Goal: Find specific page/section: Find specific page/section

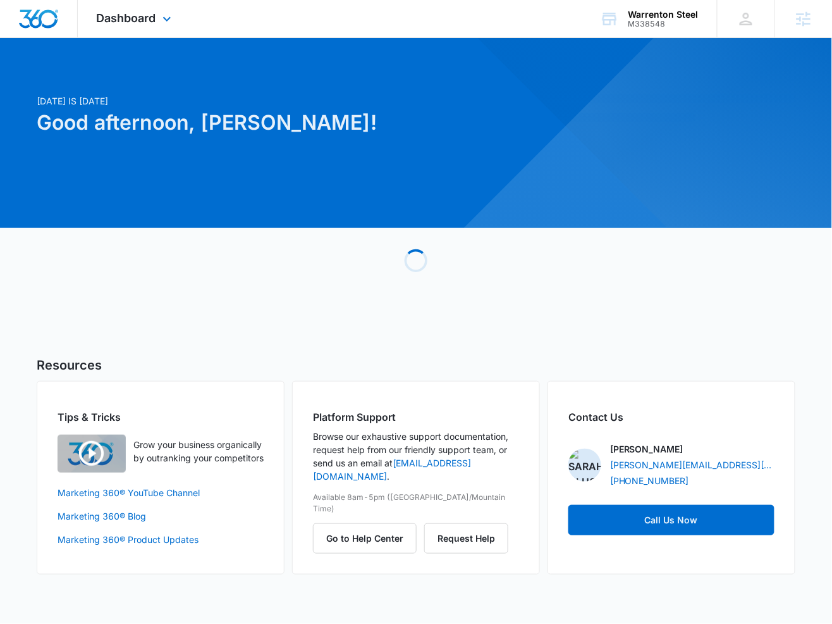
click at [164, 27] on div "Dashboard Apps Reputation Forms CRM Email Social Payments POS Content Ads Intel…" at bounding box center [136, 18] width 116 height 37
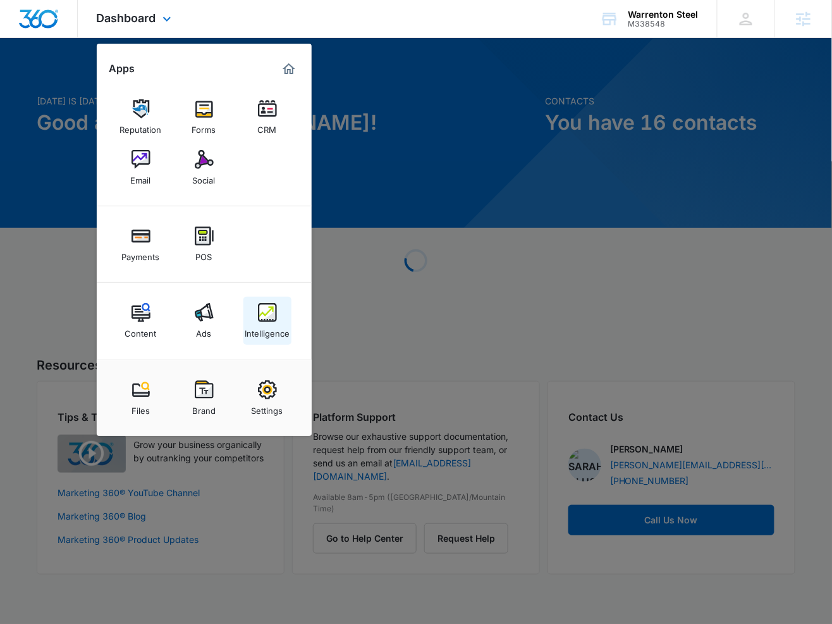
click at [280, 308] on link "Intelligence" at bounding box center [267, 321] width 48 height 48
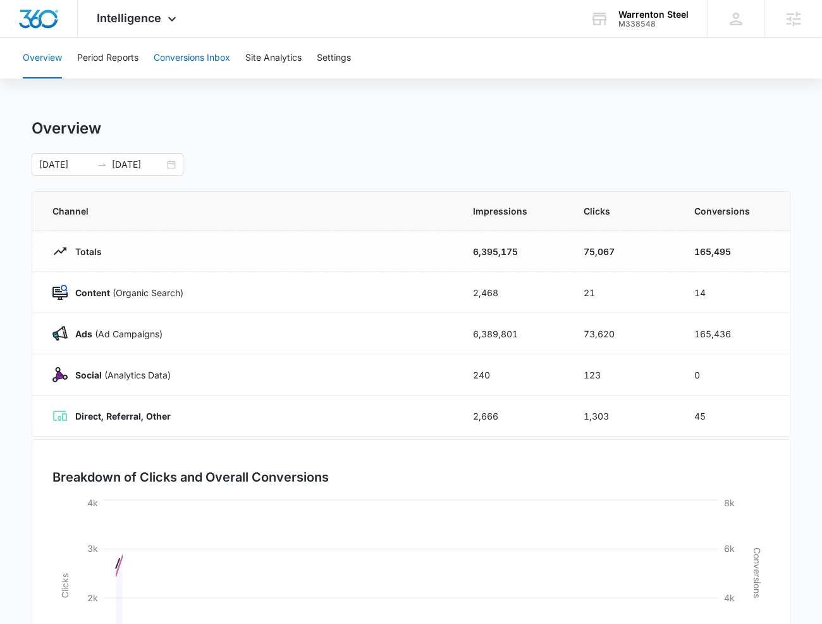
click at [195, 68] on button "Conversions Inbox" at bounding box center [192, 58] width 77 height 40
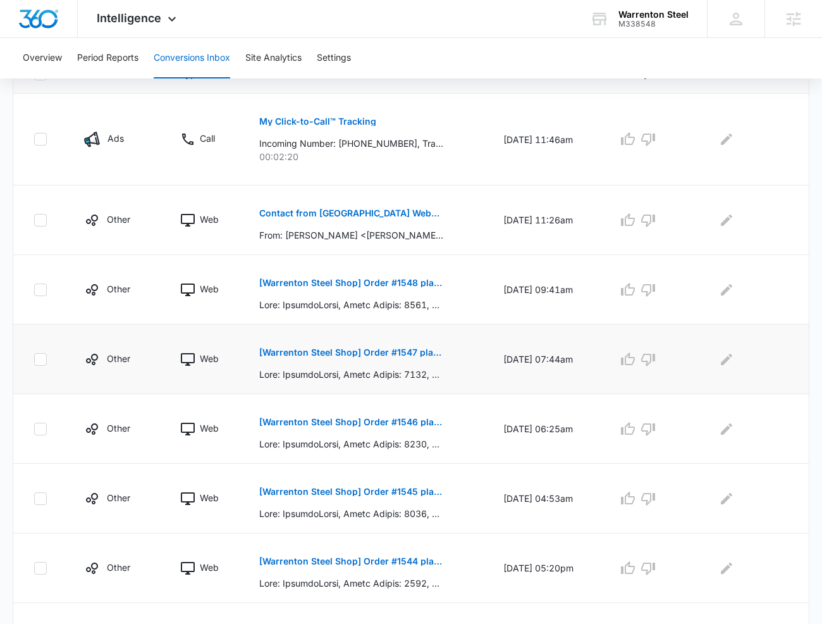
scroll to position [307, 0]
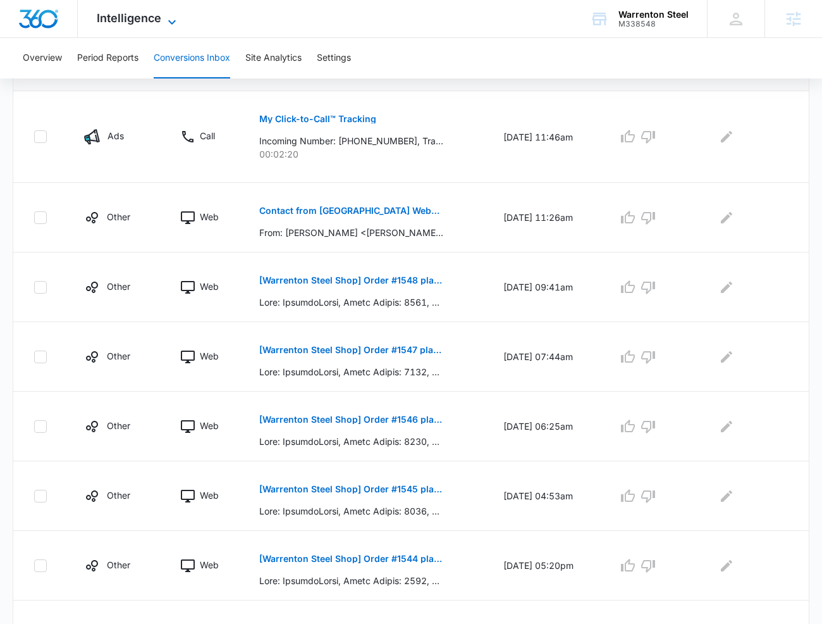
click at [166, 16] on icon at bounding box center [171, 22] width 15 height 15
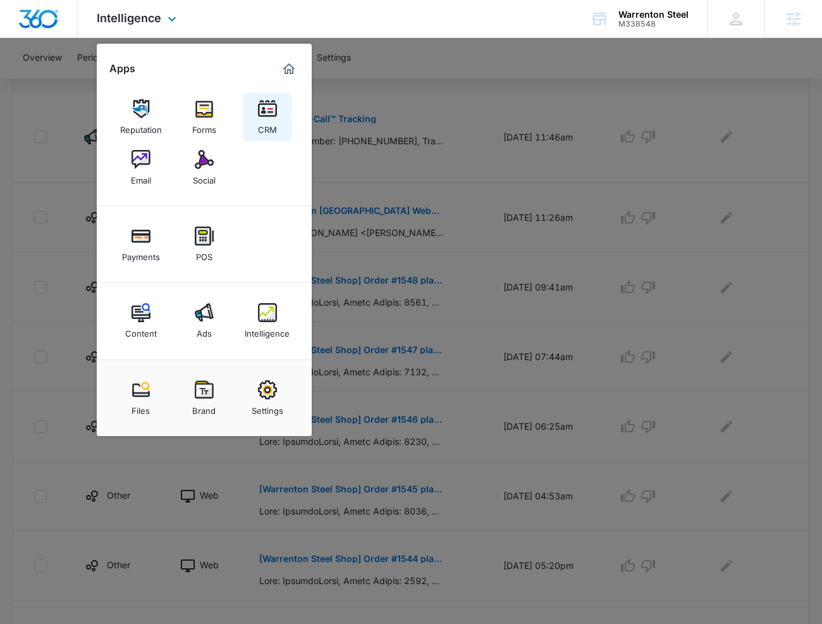
click at [278, 123] on link "CRM" at bounding box center [267, 117] width 48 height 48
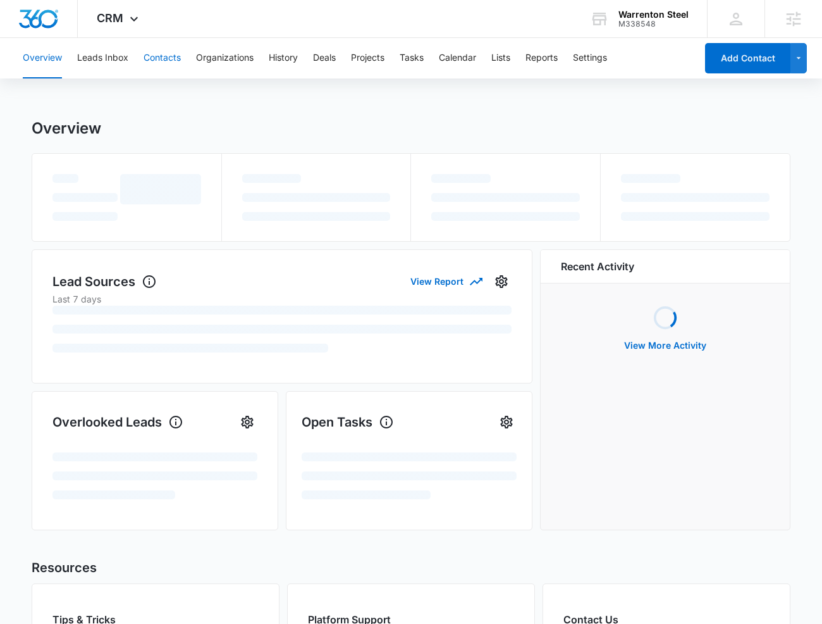
click at [159, 54] on button "Contacts" at bounding box center [162, 58] width 37 height 40
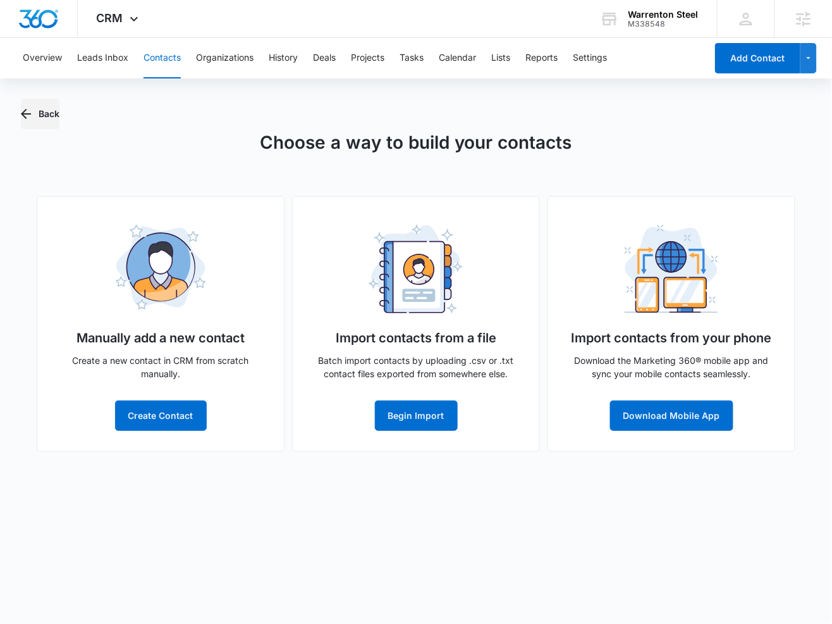
click at [47, 111] on button "Back" at bounding box center [40, 114] width 39 height 30
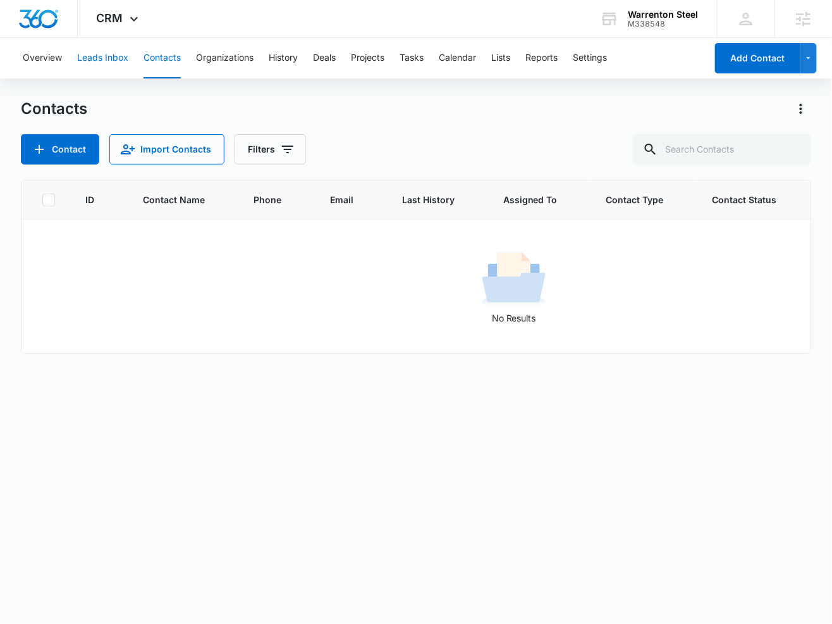
click at [113, 55] on button "Leads Inbox" at bounding box center [102, 58] width 51 height 40
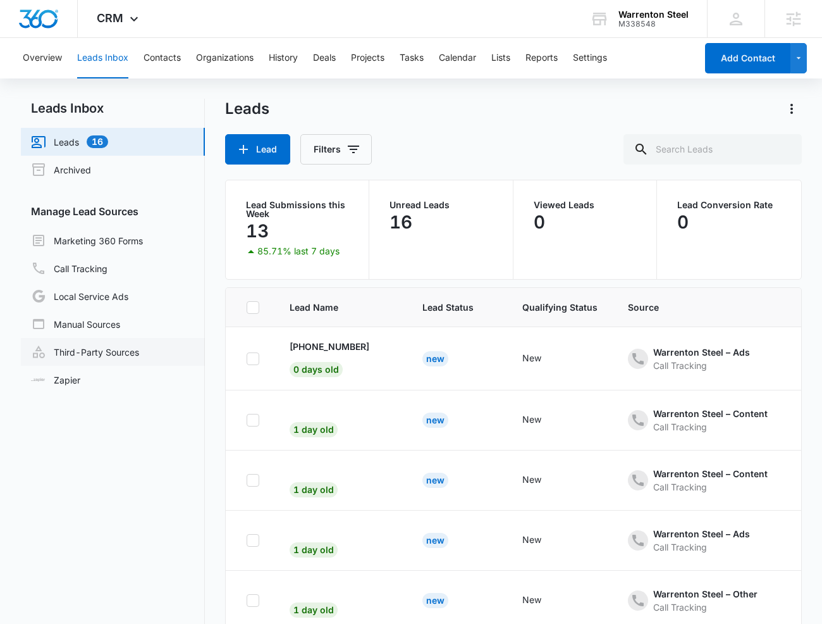
click at [121, 352] on link "Third-Party Sources" at bounding box center [85, 351] width 108 height 15
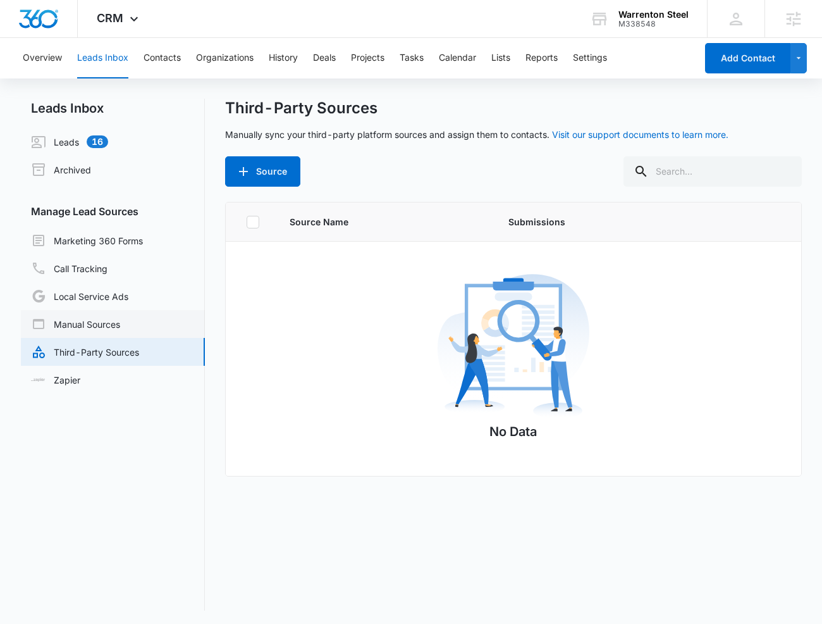
click at [120, 324] on link "Manual Sources" at bounding box center [75, 323] width 89 height 15
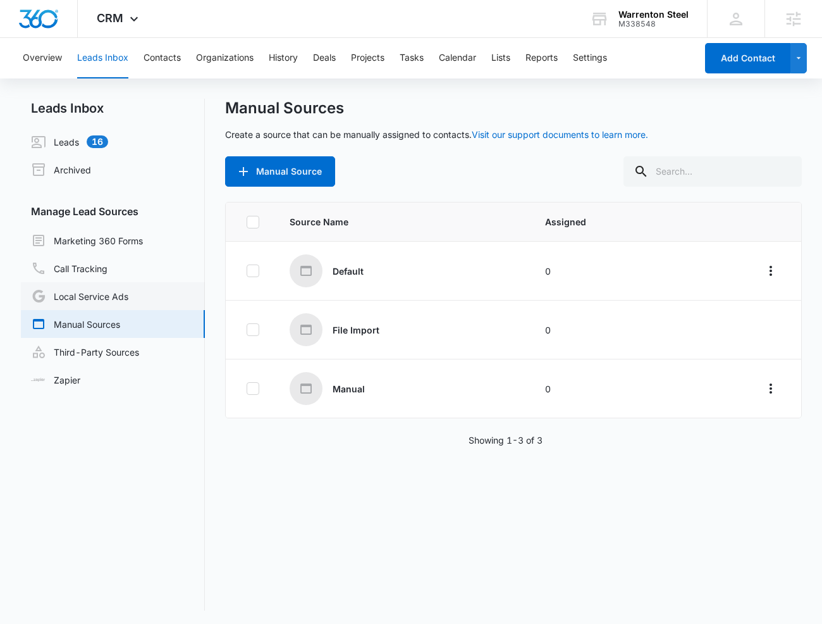
click at [128, 288] on link "Local Service Ads" at bounding box center [79, 295] width 97 height 15
